Goal: Task Accomplishment & Management: Complete application form

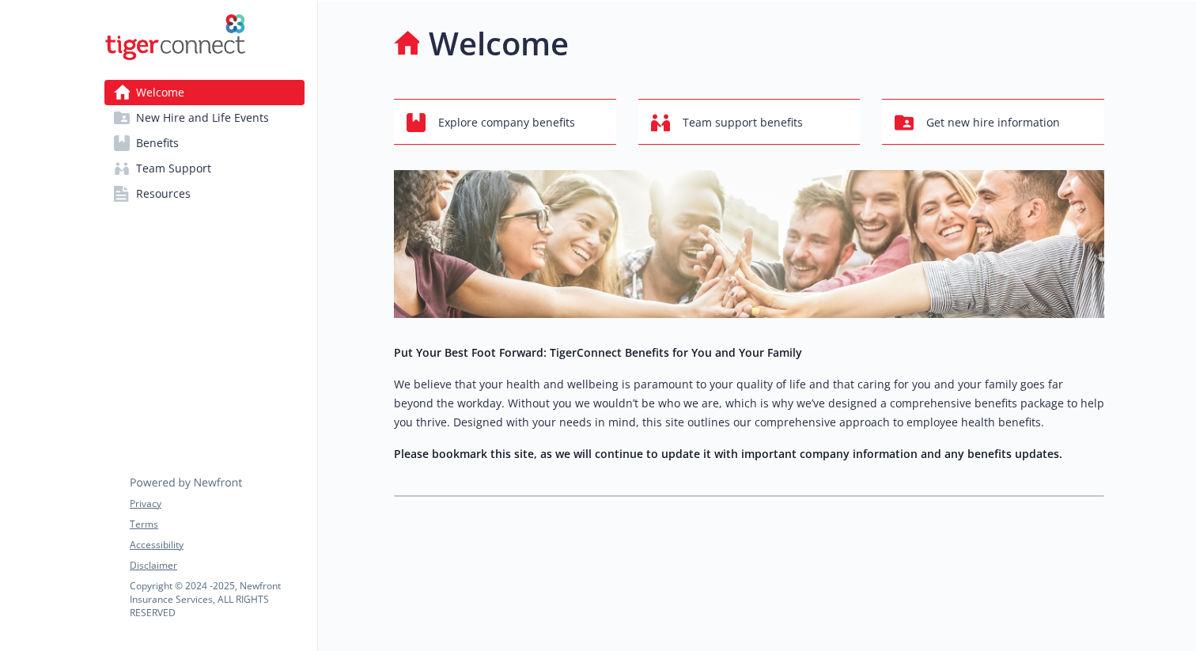
click at [159, 114] on span "New Hire and Life Events" at bounding box center [202, 117] width 133 height 25
